Goal: Task Accomplishment & Management: Complete application form

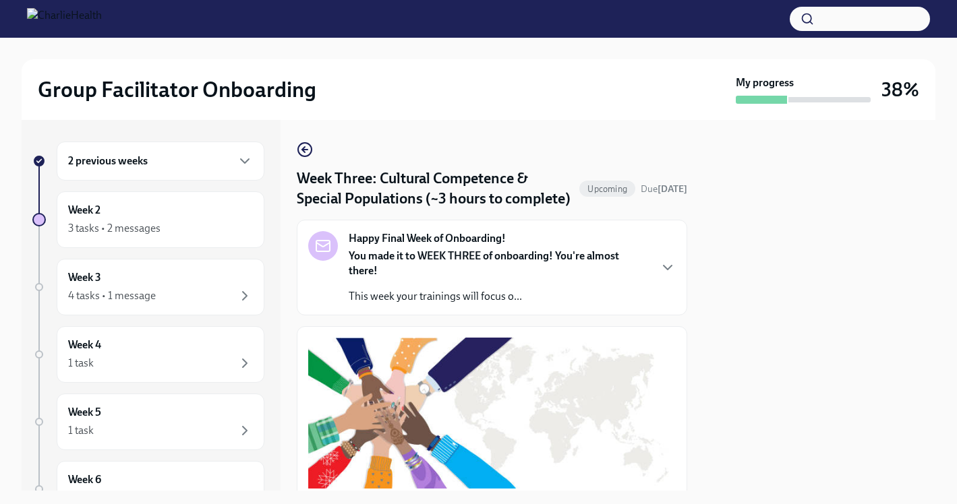
scroll to position [382, 0]
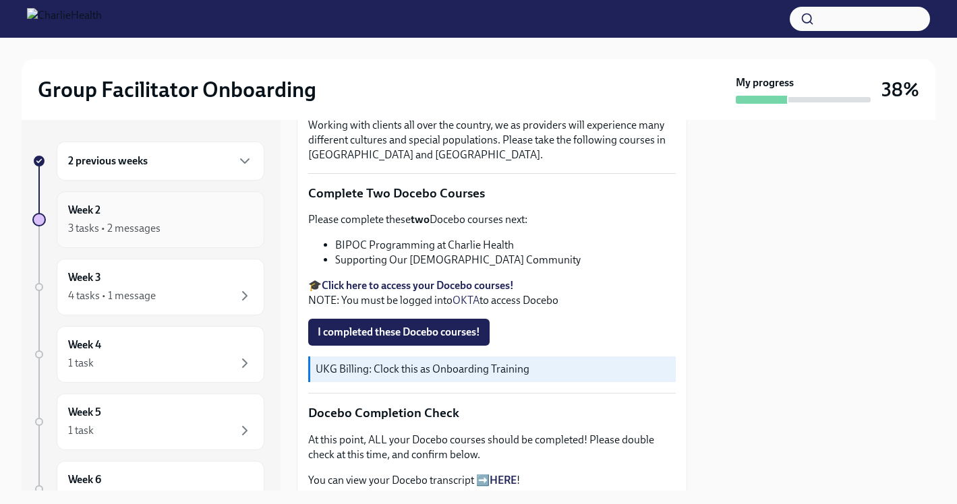
click at [201, 212] on div "Week 2 3 tasks • 2 messages" at bounding box center [160, 220] width 185 height 34
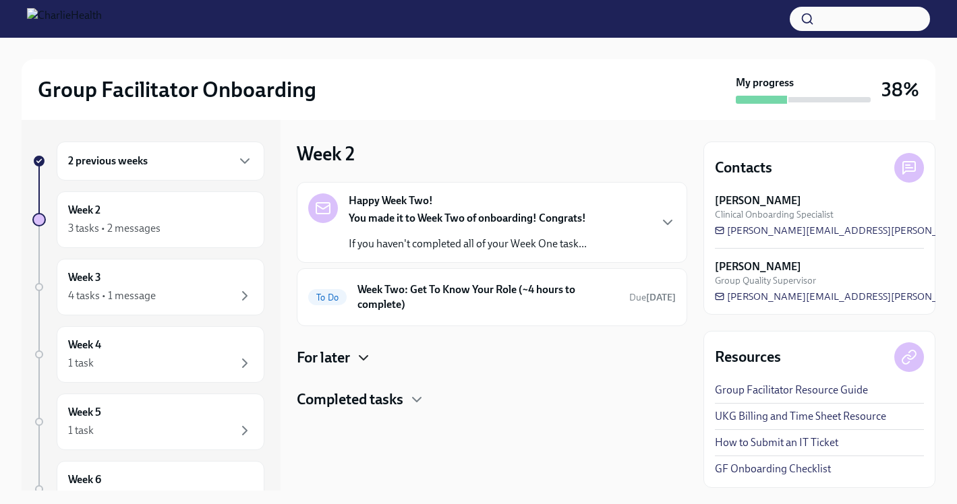
click at [367, 361] on icon "button" at bounding box center [363, 358] width 16 height 16
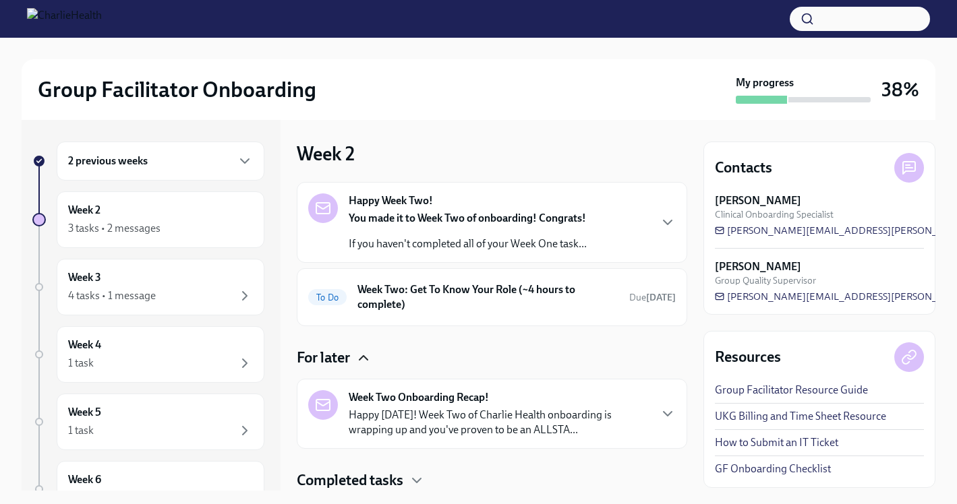
scroll to position [43, 0]
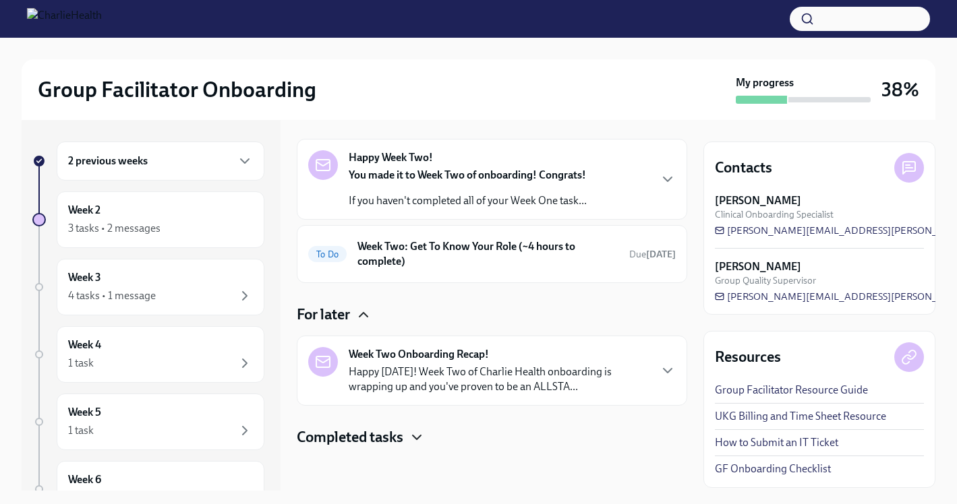
click at [420, 444] on icon "button" at bounding box center [417, 437] width 16 height 16
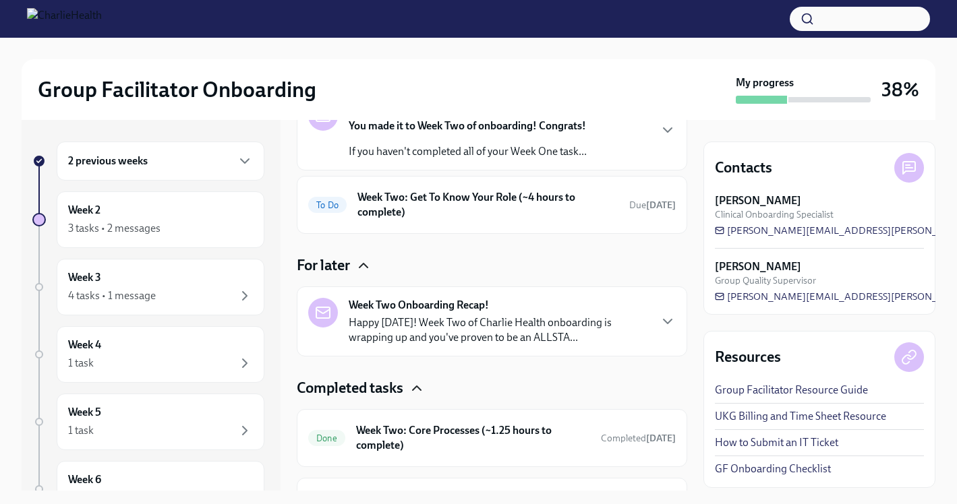
scroll to position [0, 0]
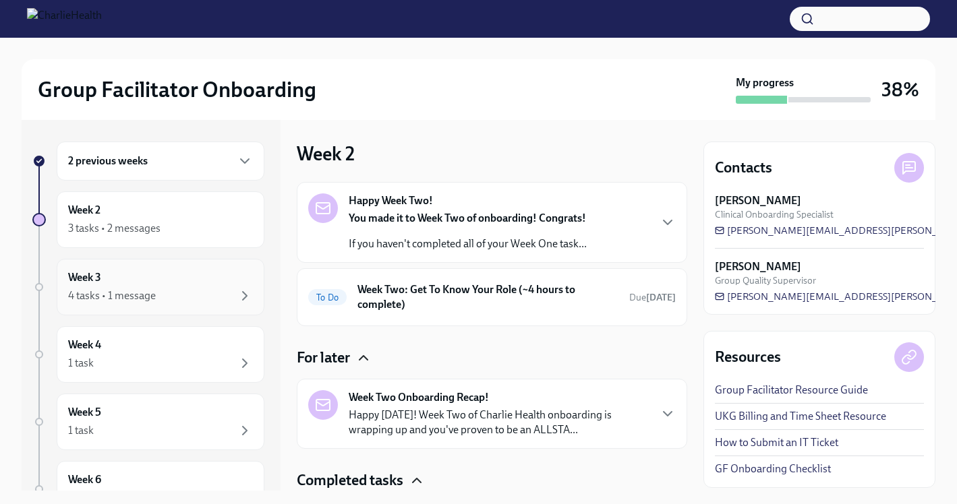
click at [135, 289] on div "4 tasks • 1 message" at bounding box center [112, 296] width 88 height 15
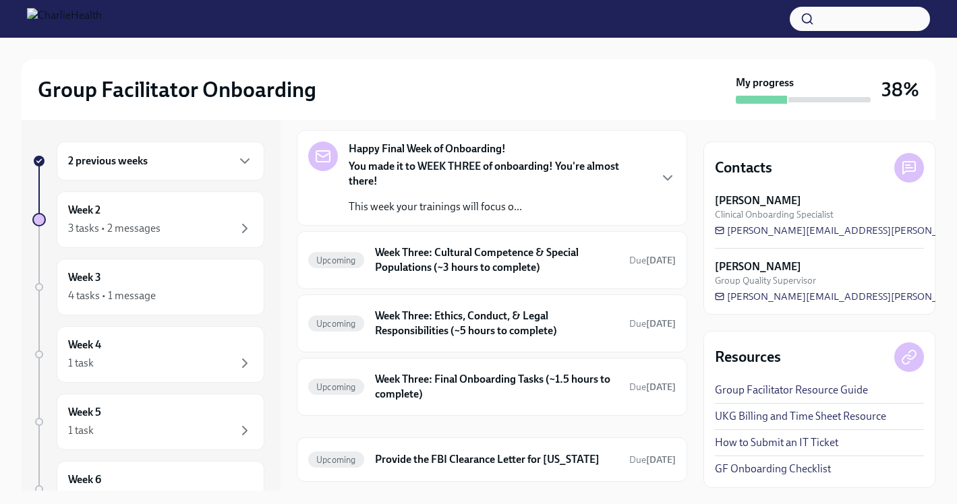
scroll to position [60, 0]
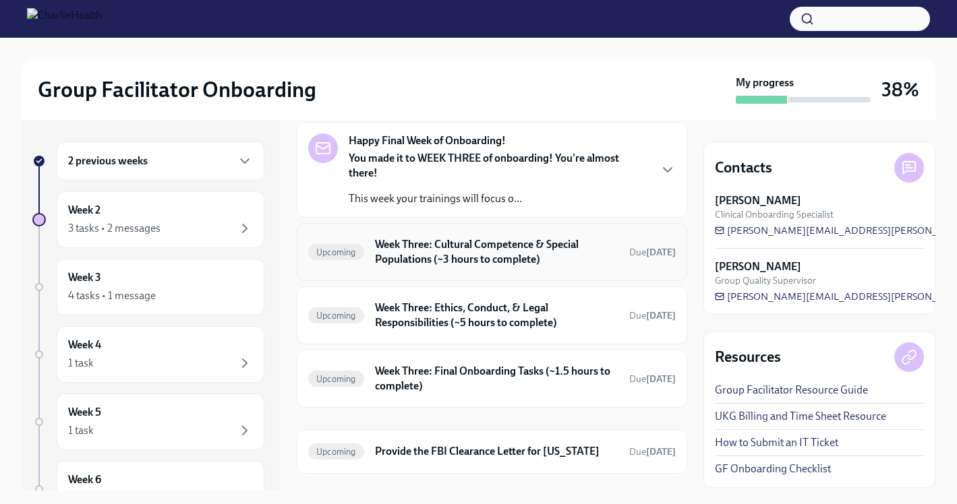
click at [469, 259] on h6 "Week Three: Cultural Competence & Special Populations (~3 hours to complete)" at bounding box center [496, 252] width 243 height 30
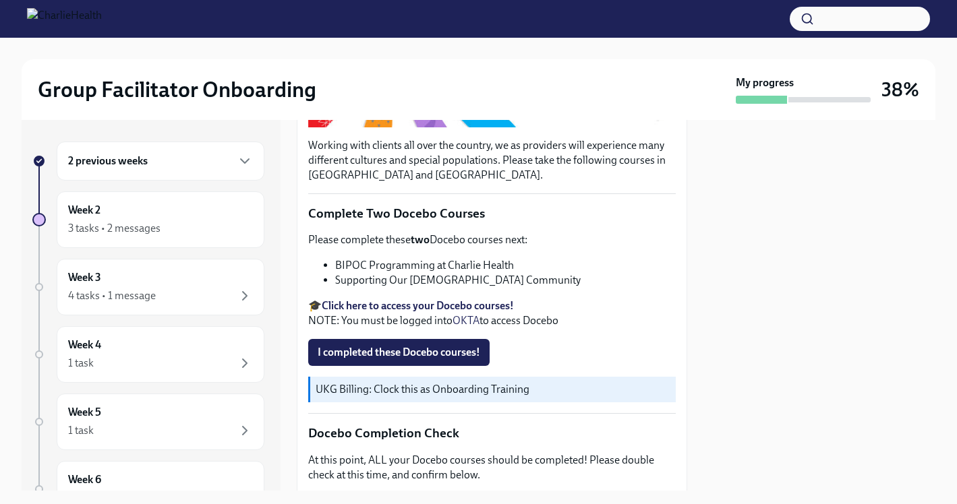
scroll to position [361, 0]
click at [419, 361] on button "I completed these Docebo courses!" at bounding box center [398, 353] width 181 height 27
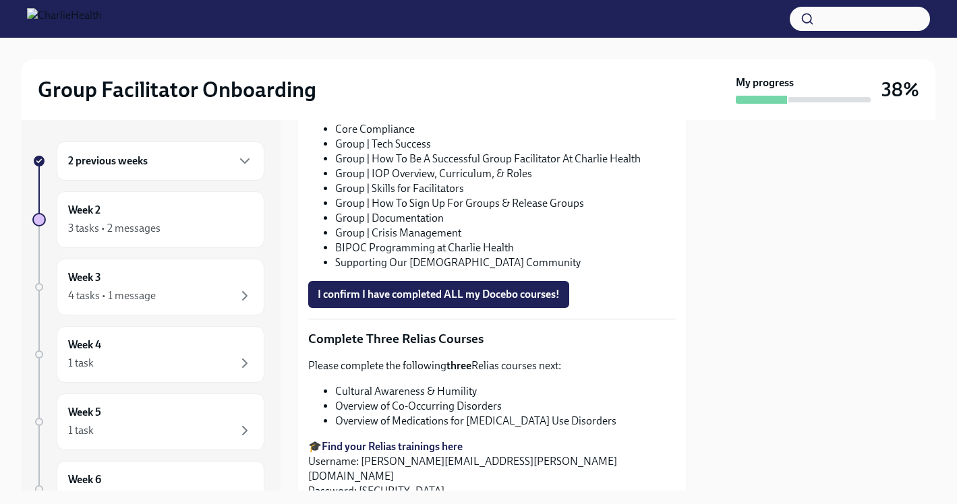
scroll to position [860, 0]
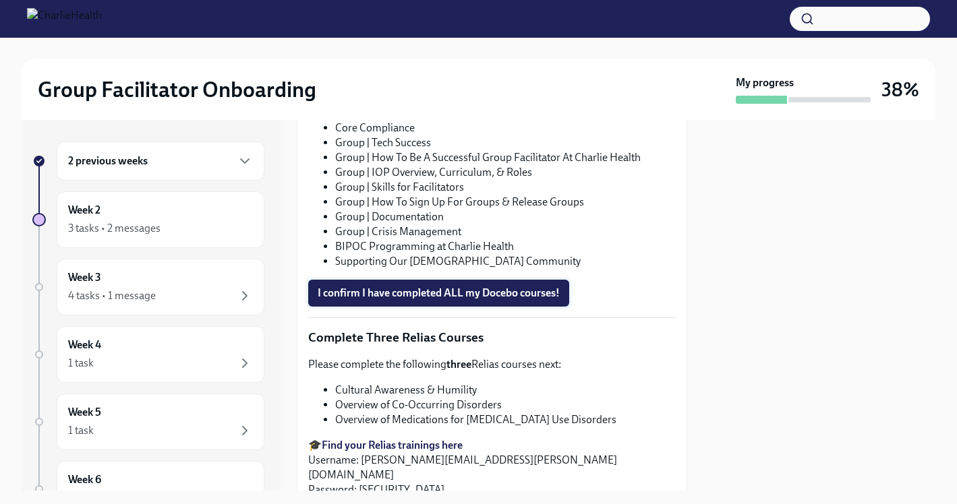
click at [436, 288] on span "I confirm I have completed ALL my Docebo courses!" at bounding box center [439, 293] width 242 height 13
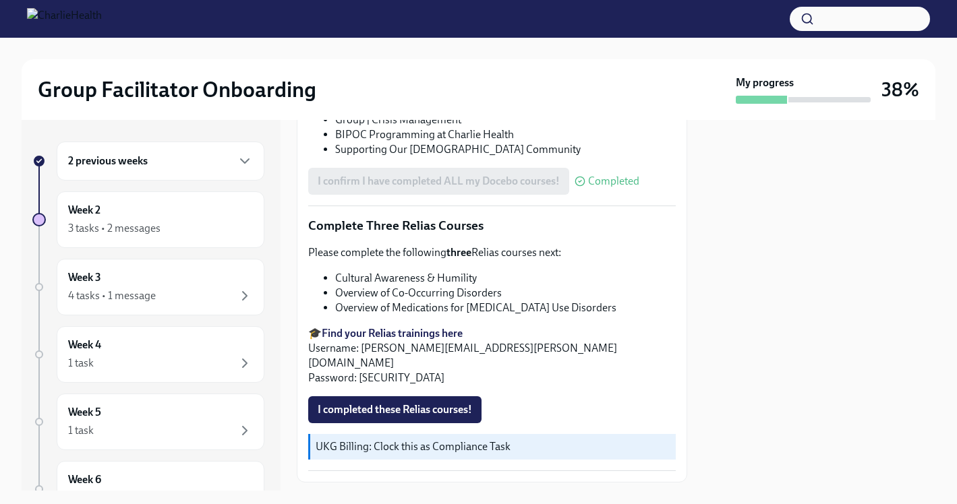
scroll to position [982, 0]
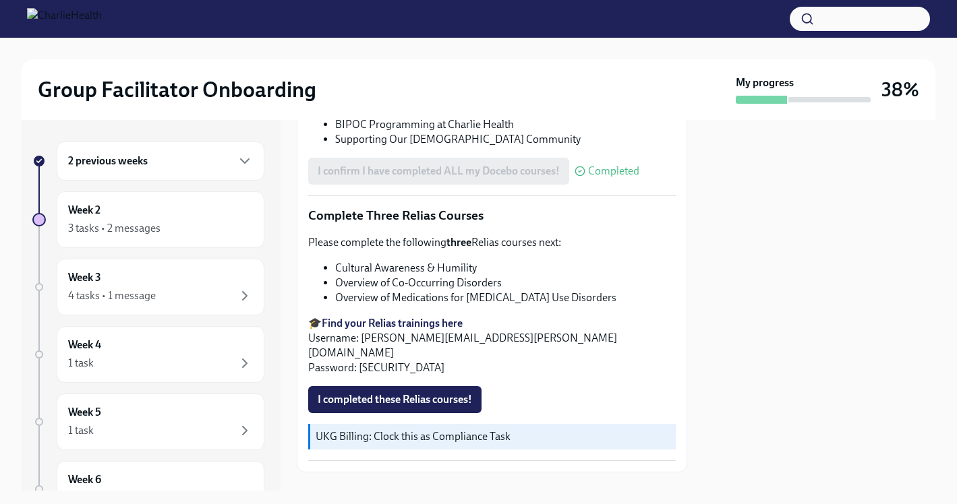
click at [399, 326] on strong "Find your Relias trainings here" at bounding box center [392, 323] width 141 height 13
